Goal: Find specific page/section: Find specific page/section

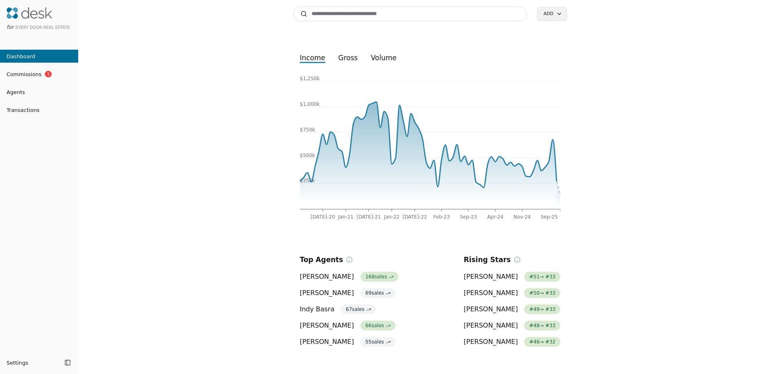
click at [26, 112] on span "Transactions" at bounding box center [19, 110] width 39 height 9
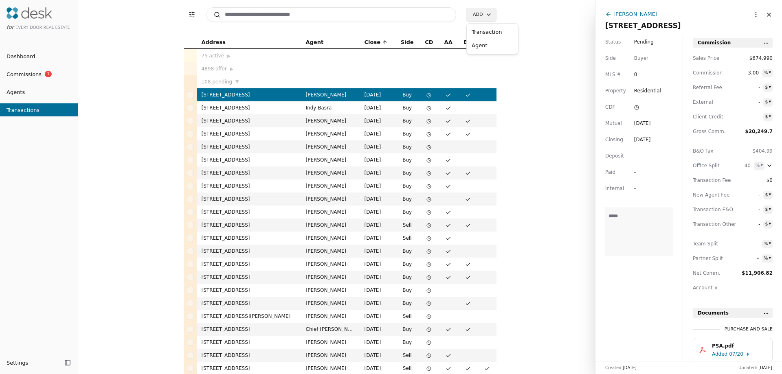
click at [489, 15] on html "for Every Door Real Estate Dashboard Commissions 1 Agents Transactions Settings…" at bounding box center [391, 187] width 782 height 374
click at [22, 72] on span "Commissions" at bounding box center [21, 74] width 42 height 9
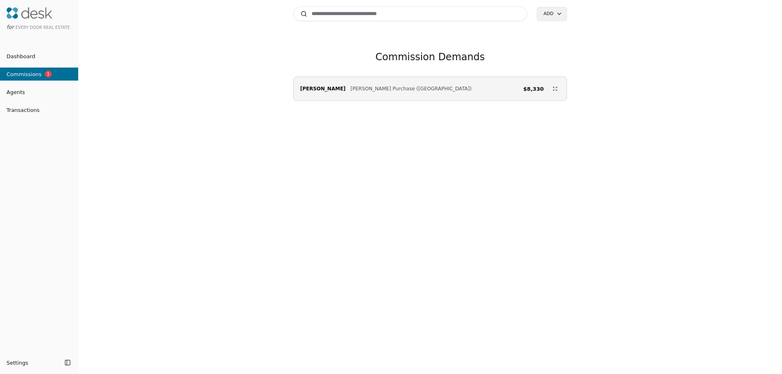
click at [18, 57] on span "Dashboard" at bounding box center [17, 56] width 35 height 9
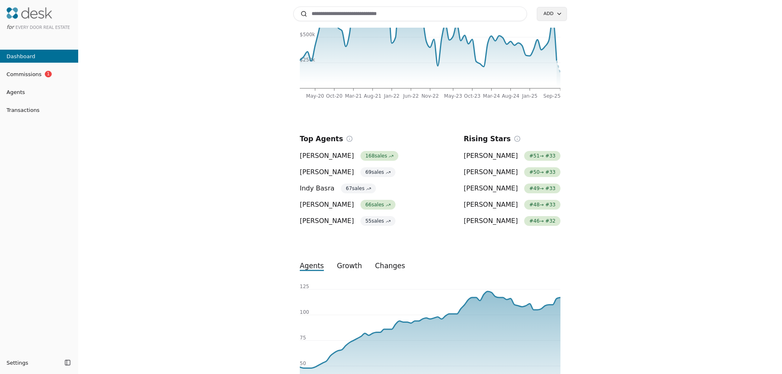
scroll to position [193, 0]
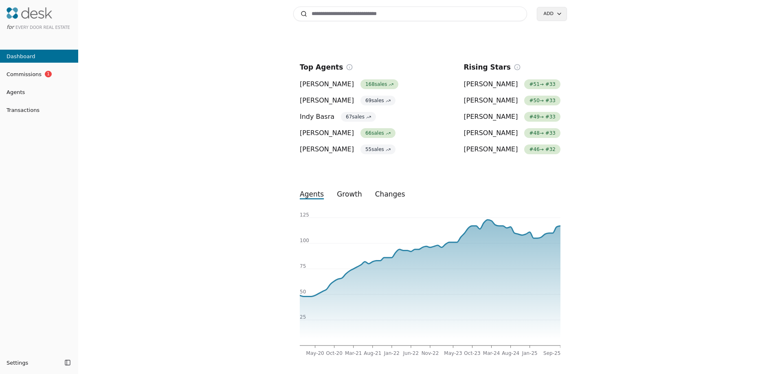
click at [18, 97] on button "Agents" at bounding box center [39, 91] width 78 height 13
click at [18, 94] on span "Agents" at bounding box center [12, 92] width 25 height 9
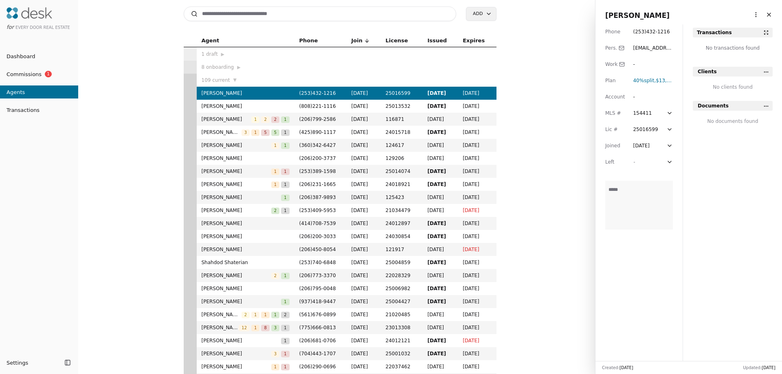
click at [30, 112] on span "Transactions" at bounding box center [19, 110] width 39 height 9
